Goal: Transaction & Acquisition: Purchase product/service

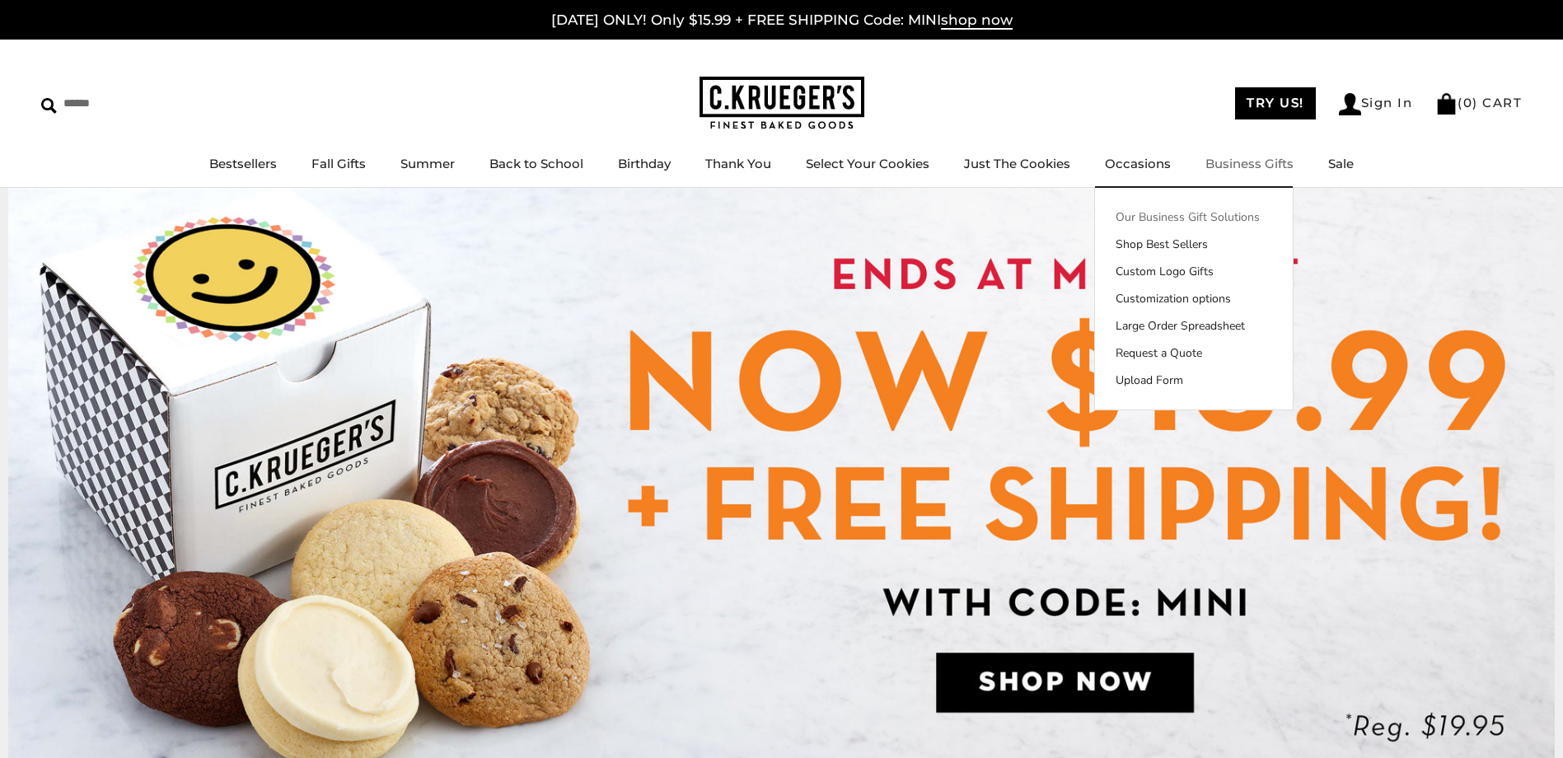
click at [1258, 218] on link "Our Business Gift Solutions" at bounding box center [1194, 216] width 198 height 17
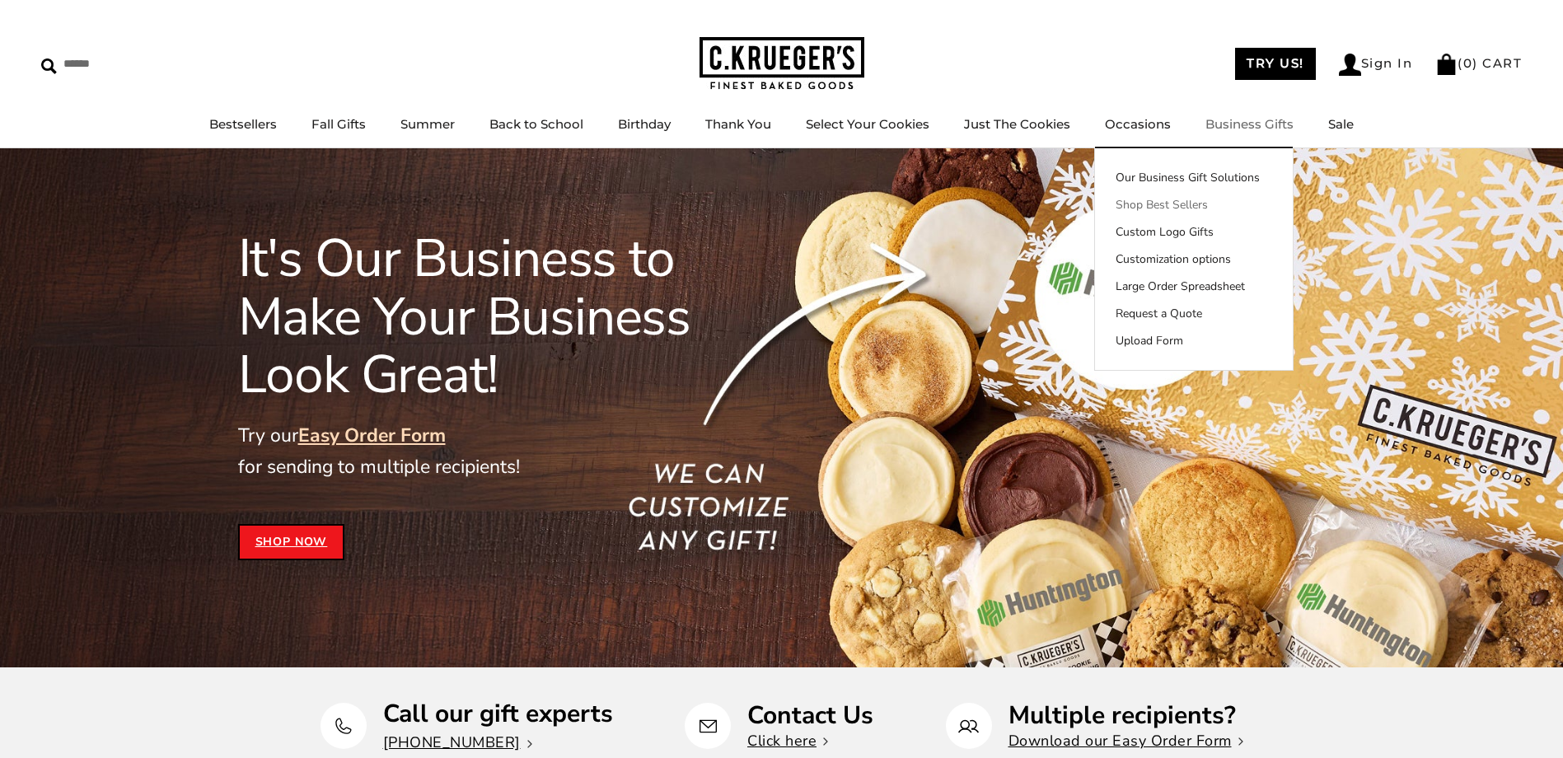
click at [1293, 207] on link "Shop Best Sellers" at bounding box center [1194, 204] width 198 height 17
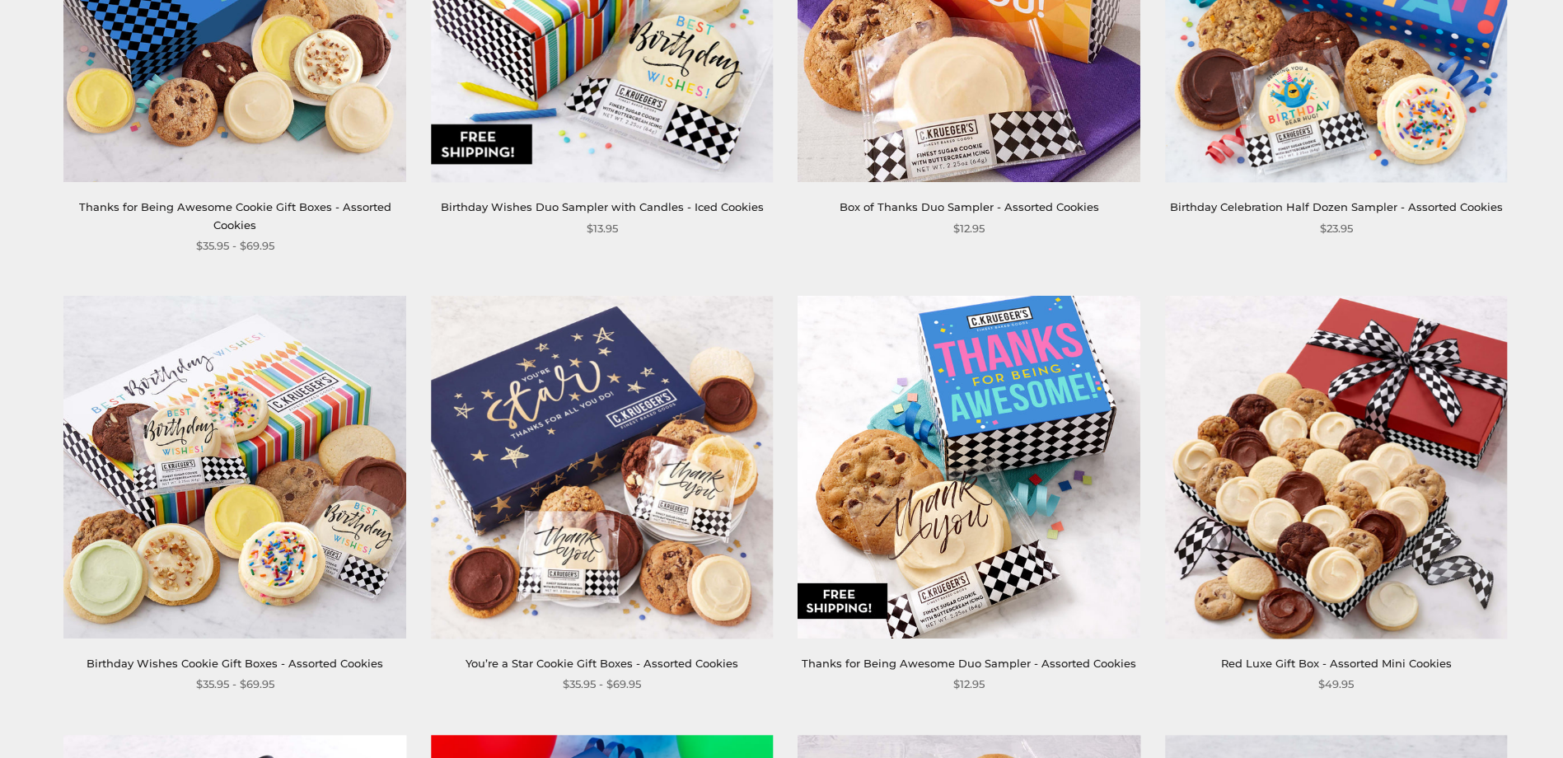
scroll to position [1483, 0]
